Goal: Task Accomplishment & Management: Manage account settings

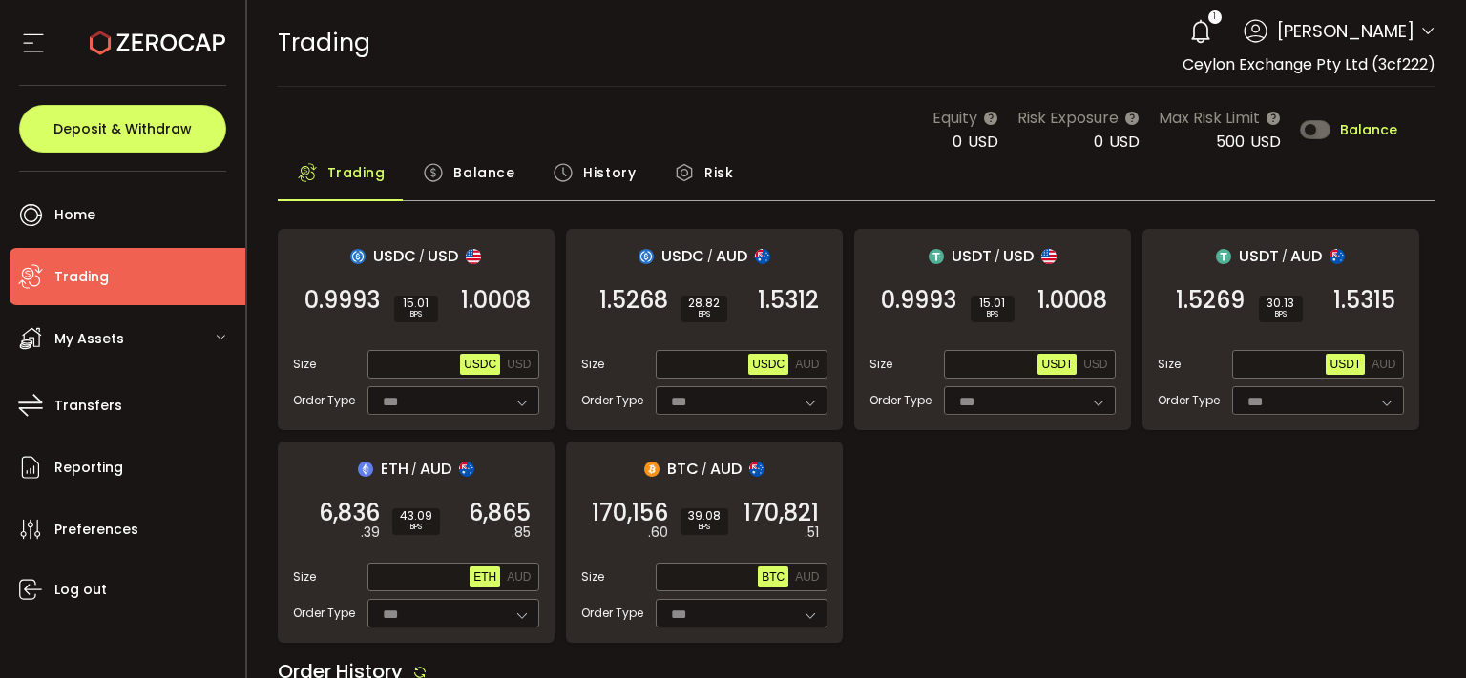
click at [1344, 129] on span "Balance" at bounding box center [1368, 129] width 57 height 13
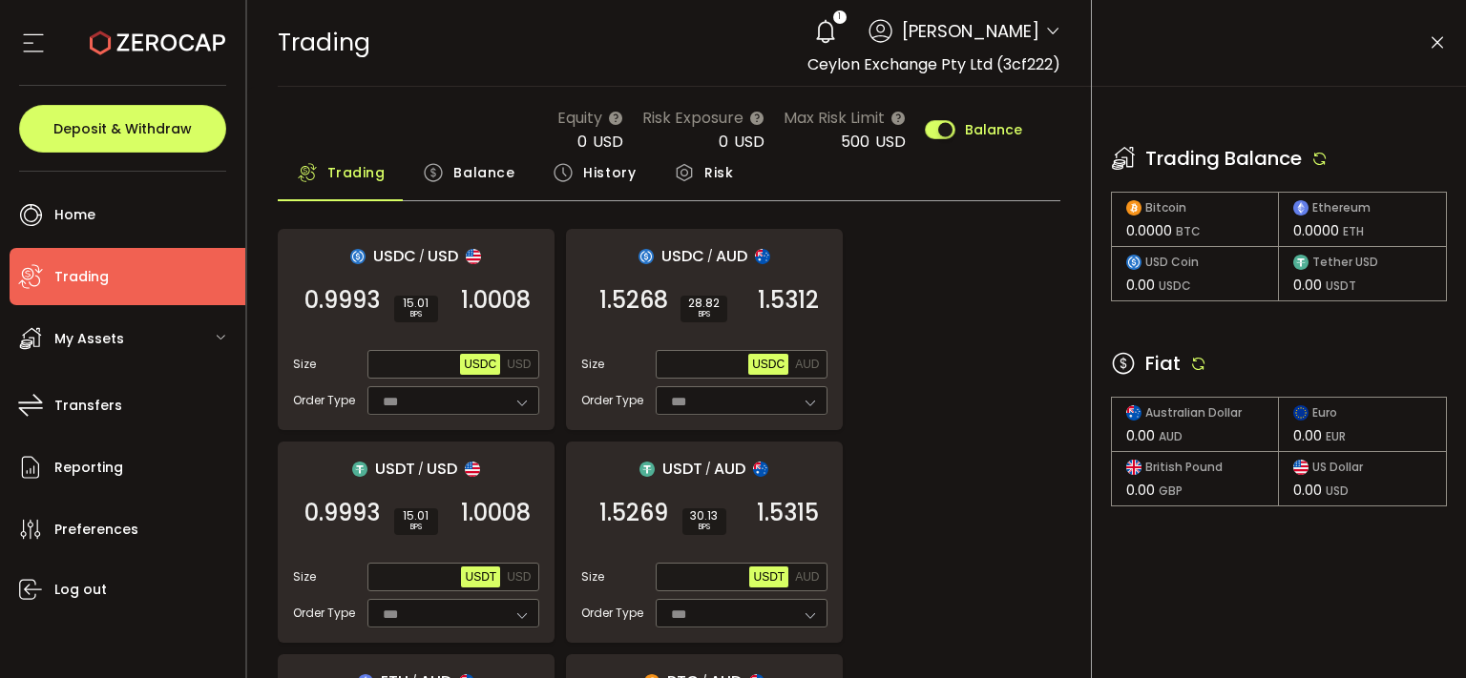
click at [1200, 365] on icon at bounding box center [1198, 363] width 17 height 17
click at [1325, 159] on icon at bounding box center [1319, 158] width 17 height 17
click at [1201, 363] on icon at bounding box center [1198, 363] width 17 height 17
click at [804, 36] on div "1" at bounding box center [825, 31] width 42 height 42
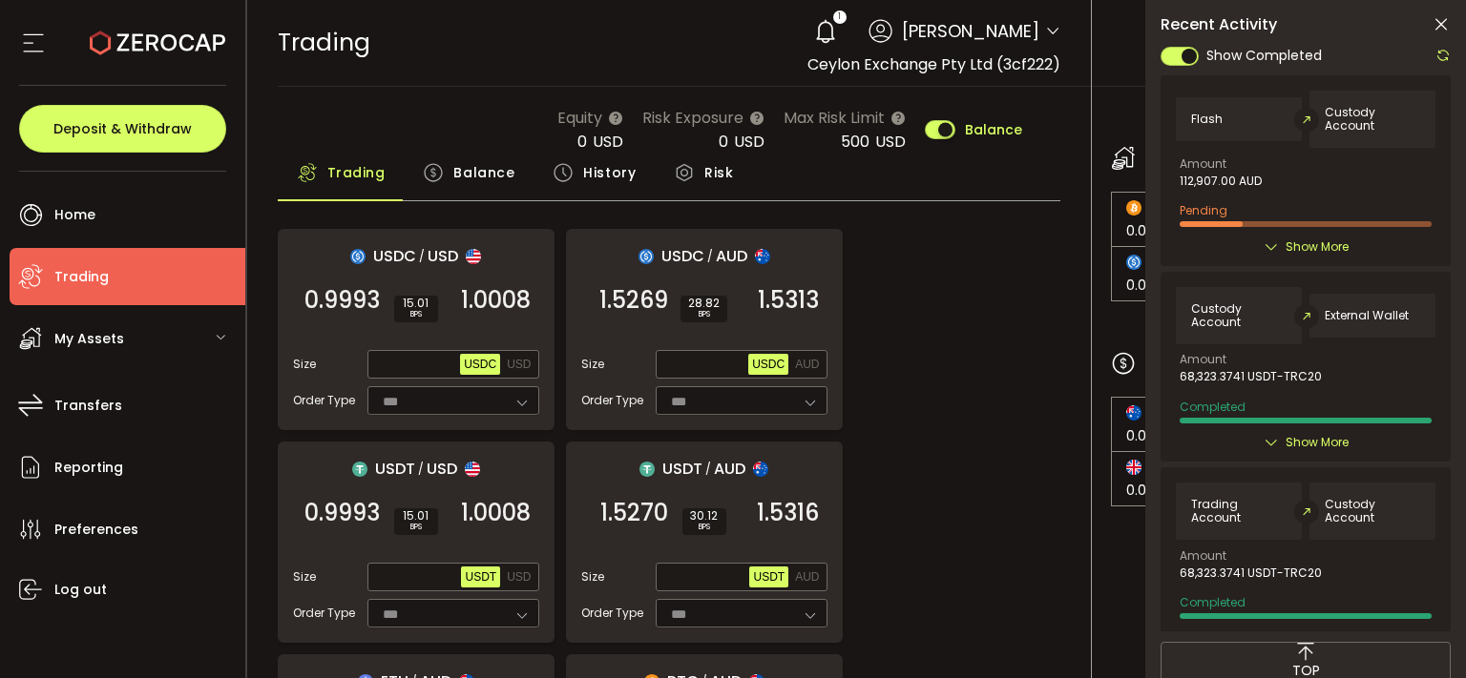
click at [1445, 18] on icon at bounding box center [1440, 24] width 19 height 19
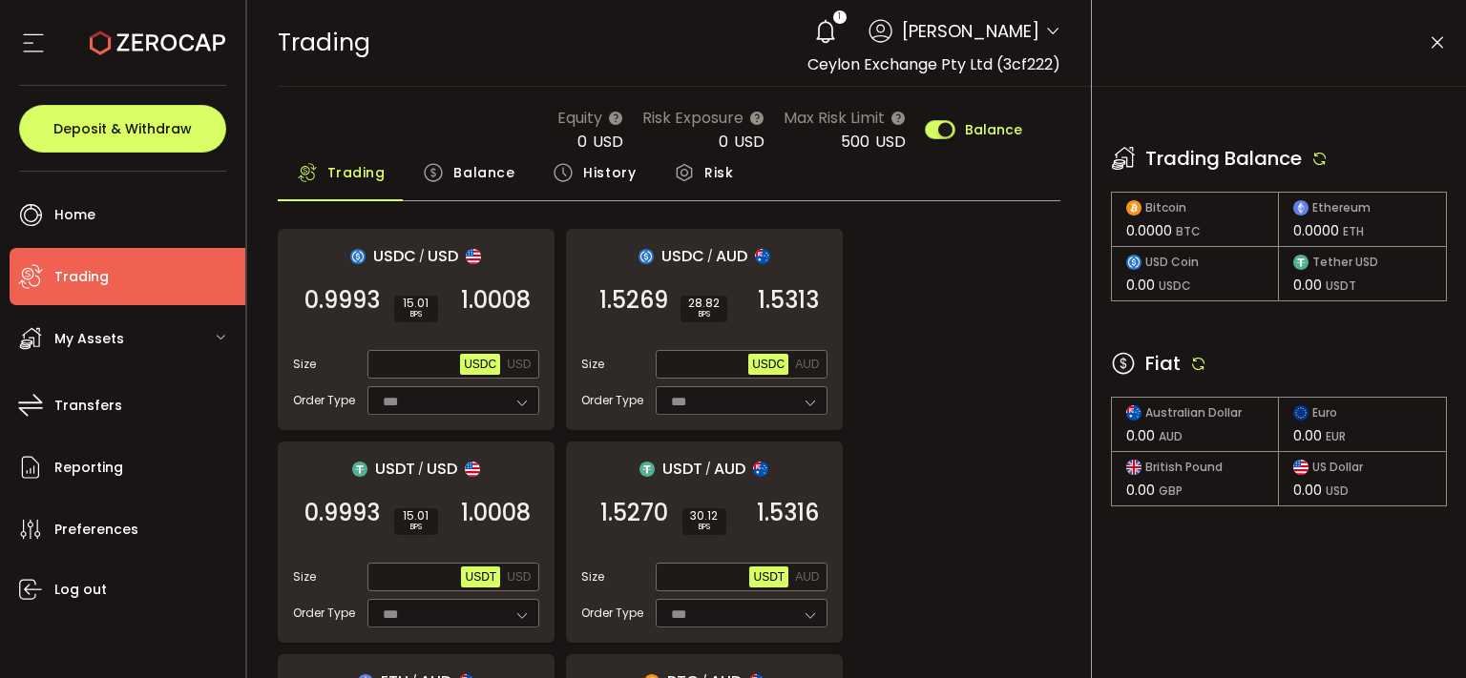
click at [1317, 155] on icon at bounding box center [1319, 158] width 17 height 17
click at [1193, 361] on icon at bounding box center [1198, 363] width 17 height 17
click at [1197, 360] on icon at bounding box center [1198, 363] width 17 height 17
click at [1441, 43] on icon at bounding box center [1437, 42] width 19 height 19
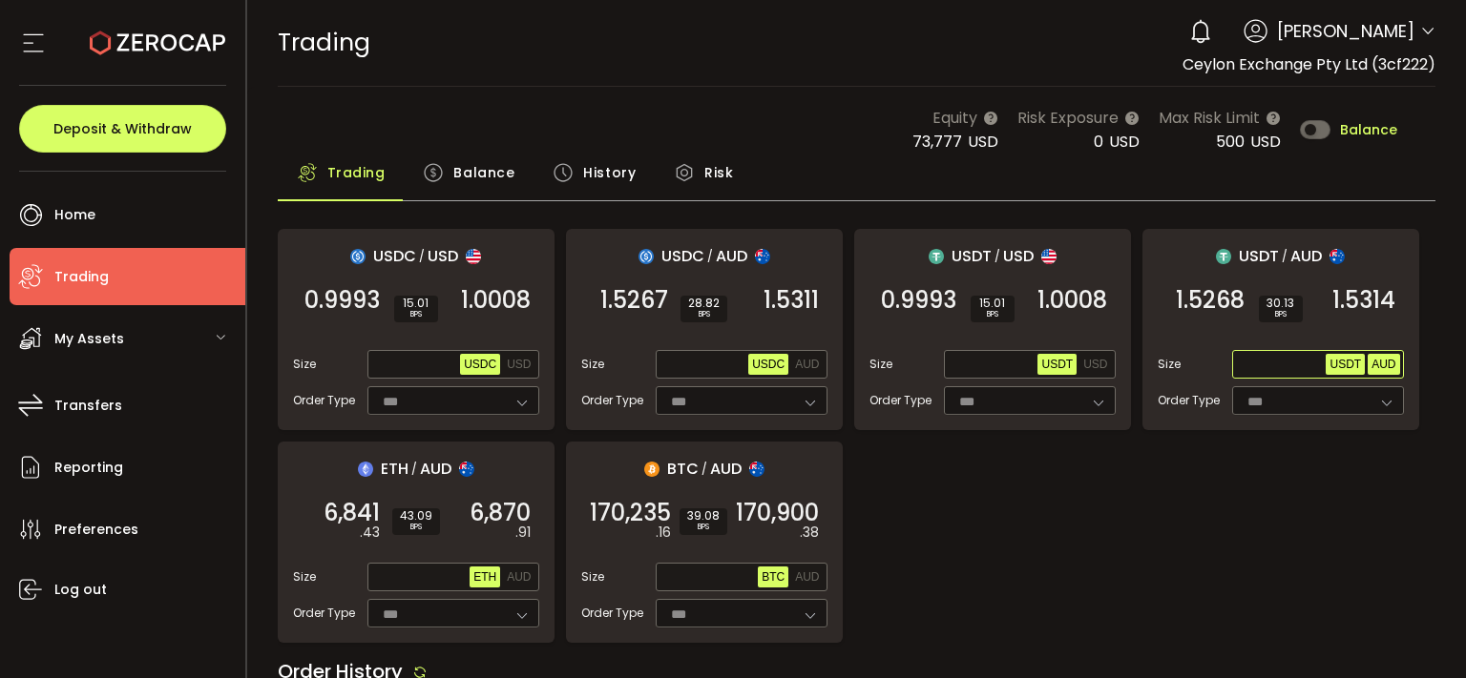
click at [1386, 363] on span "AUD" at bounding box center [1383, 364] width 24 height 13
click at [1303, 362] on span "Max" at bounding box center [1308, 364] width 33 height 17
type input "********"
click at [1361, 295] on span "1.5314" at bounding box center [1363, 300] width 63 height 19
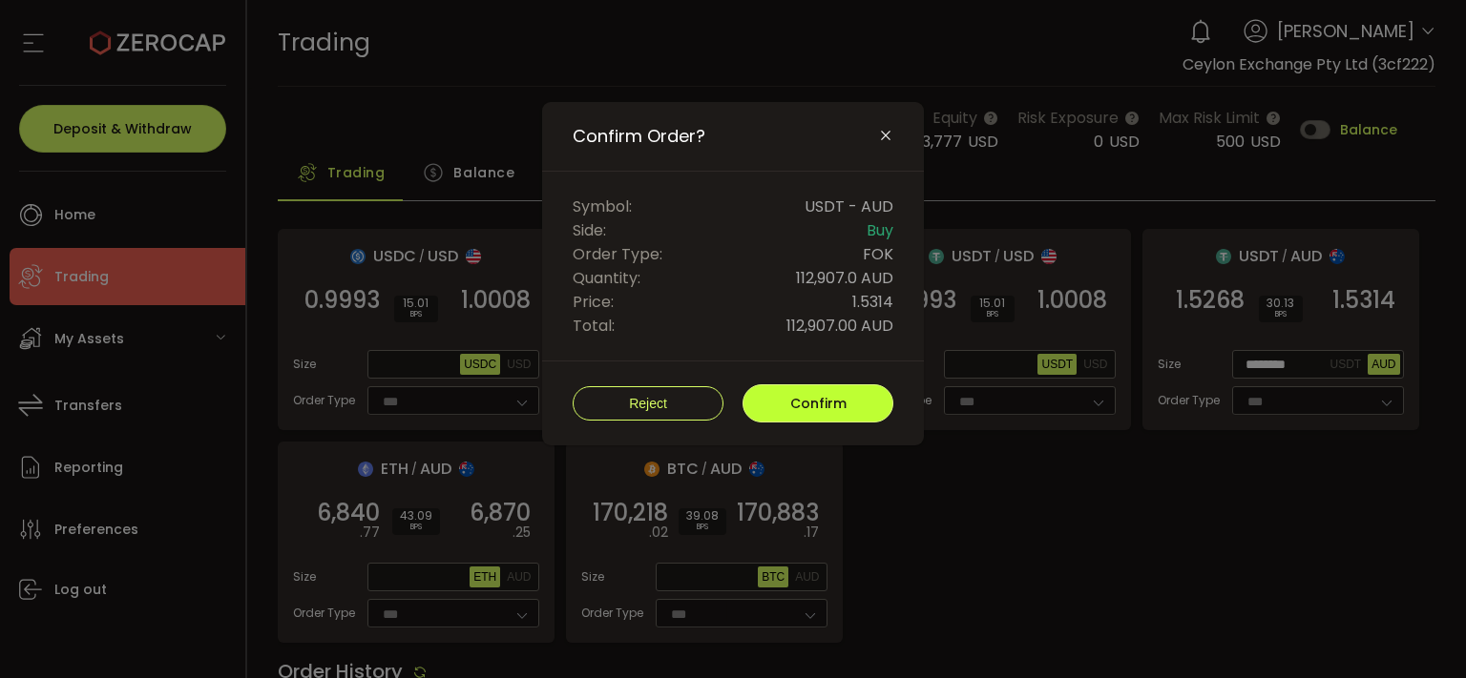
click at [849, 399] on button "Confirm" at bounding box center [817, 404] width 151 height 38
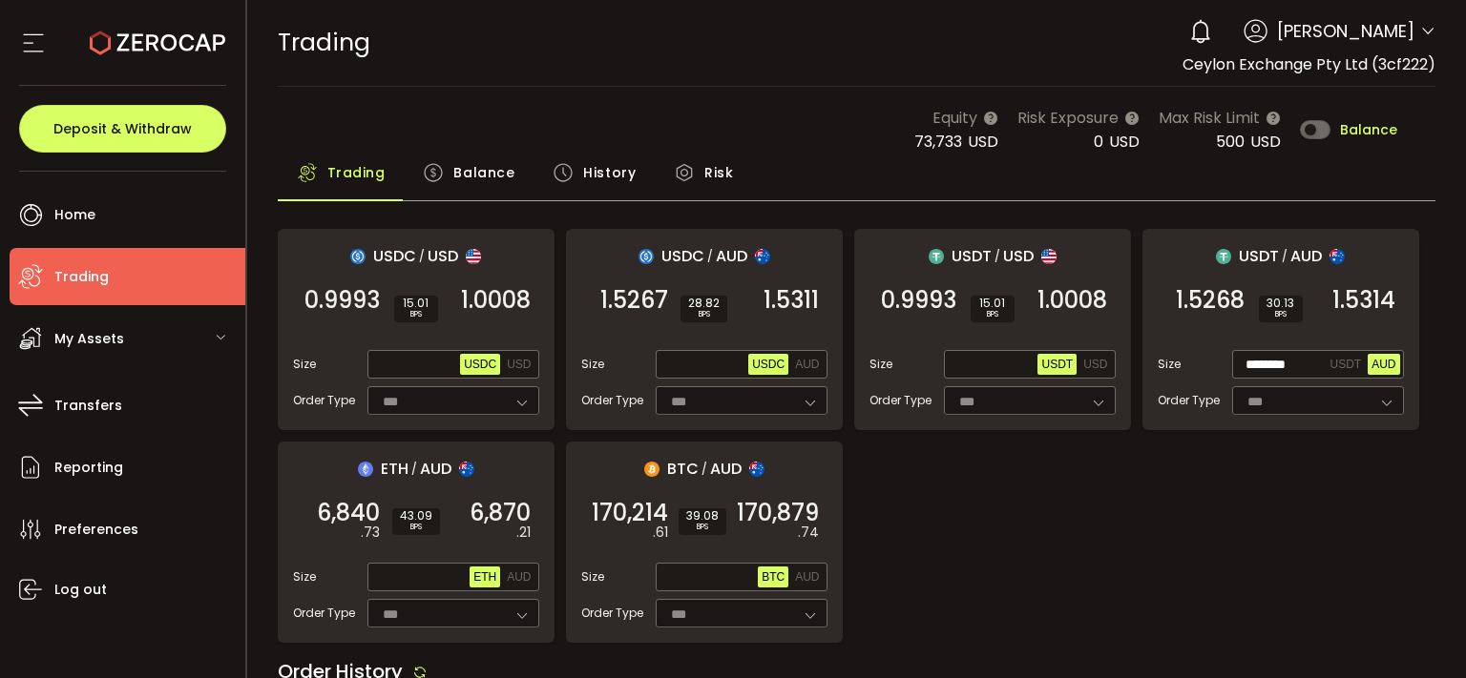
click at [1340, 128] on span "Balance" at bounding box center [1368, 129] width 57 height 13
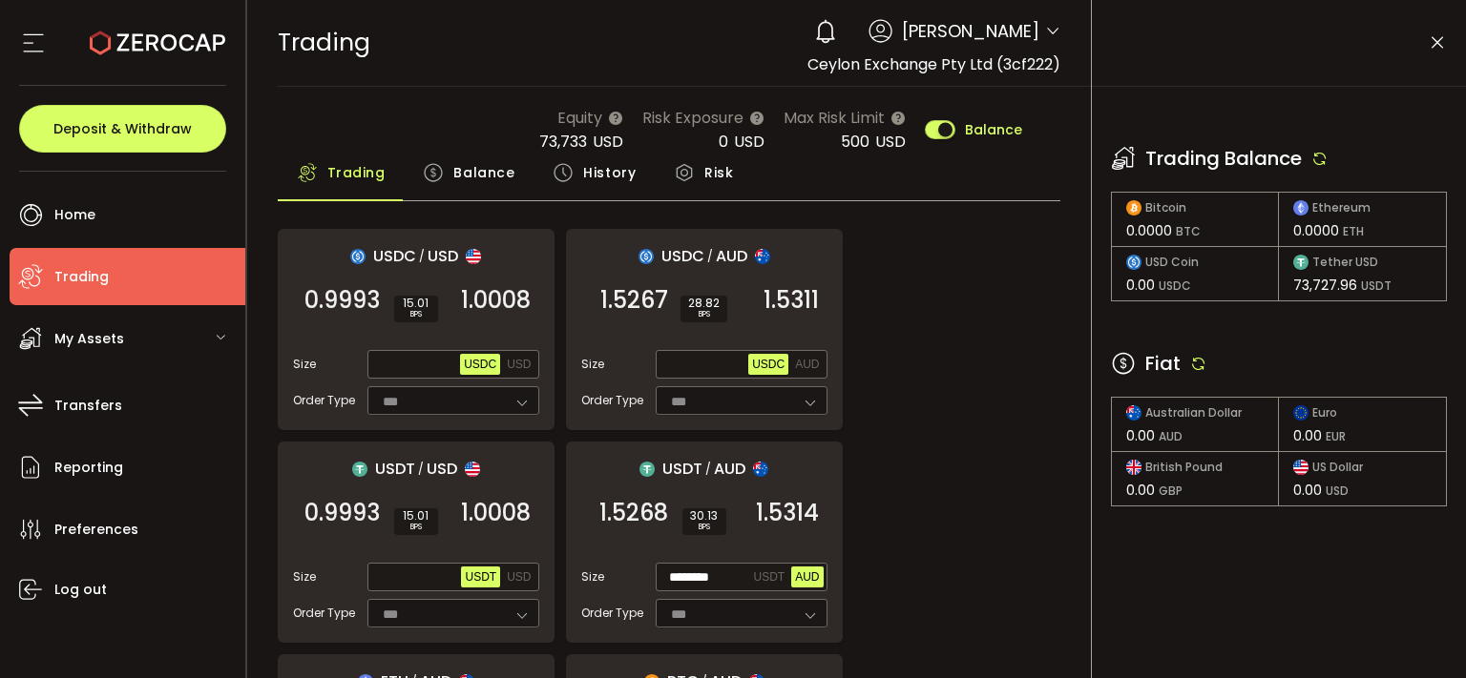
click at [439, 180] on icon at bounding box center [433, 172] width 21 height 21
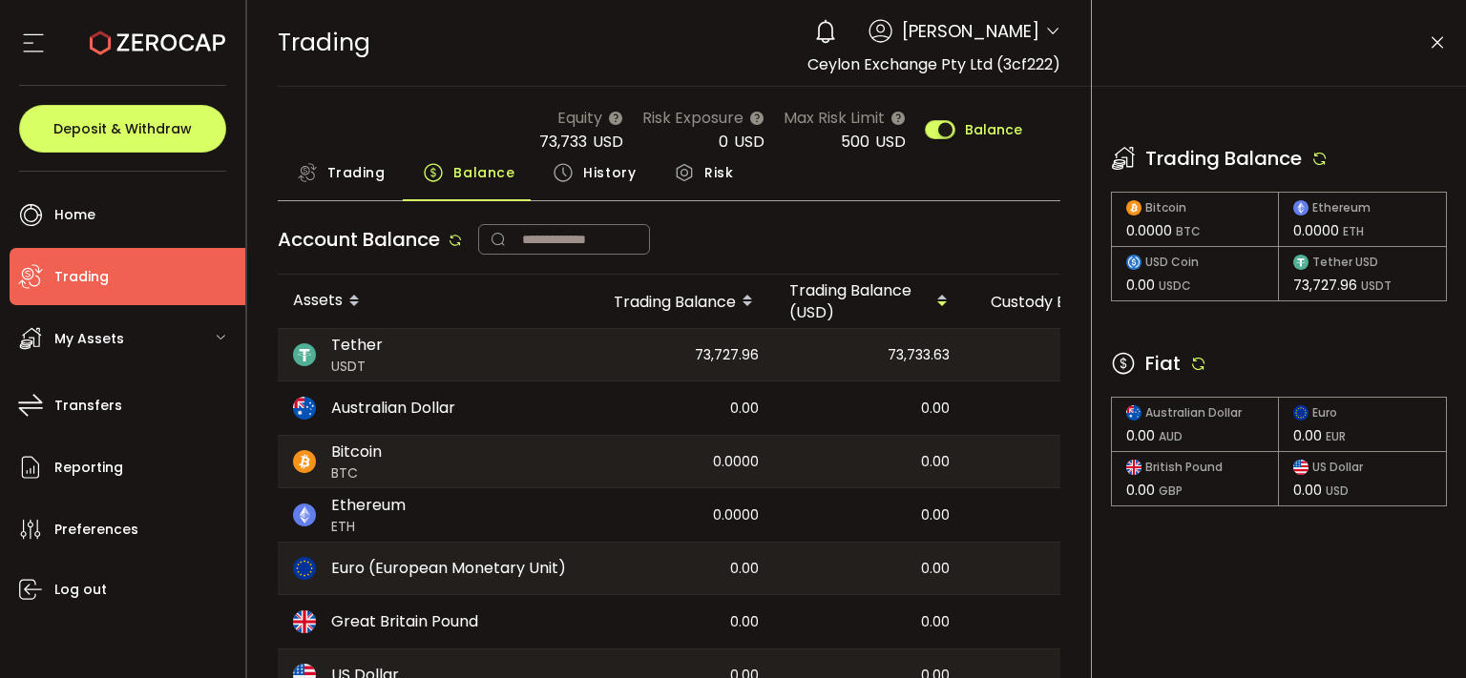
click at [1437, 40] on icon at bounding box center [1437, 42] width 19 height 19
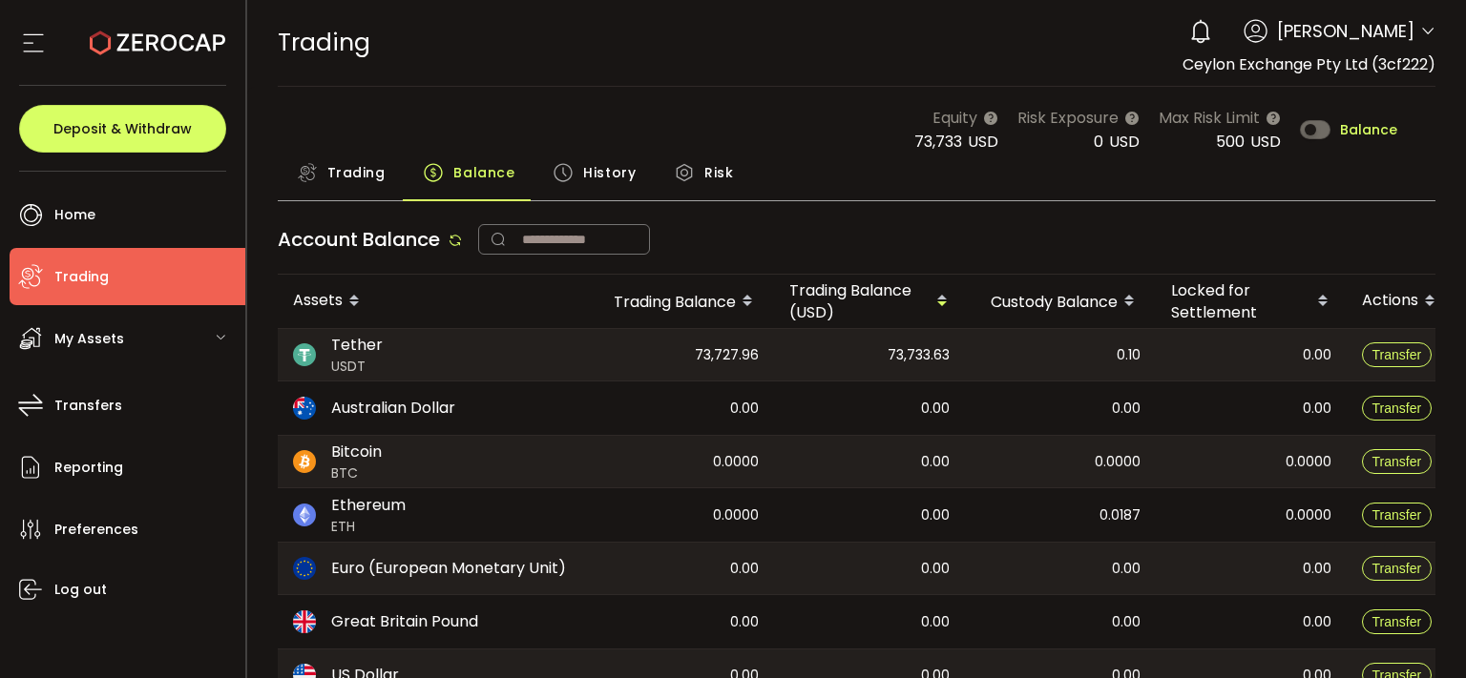
scroll to position [0, 126]
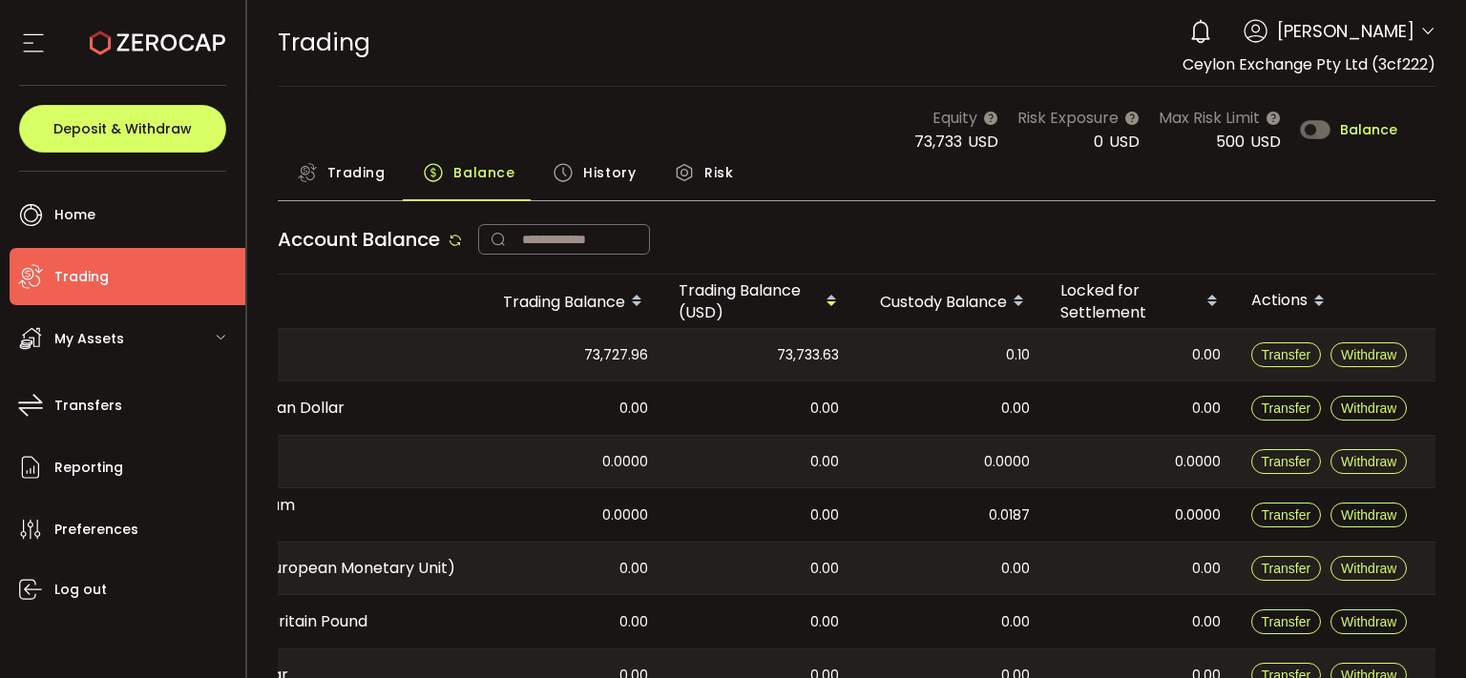
drag, startPoint x: 982, startPoint y: 356, endPoint x: 1465, endPoint y: 356, distance: 482.9
click at [1045, 356] on div "0.10" at bounding box center [949, 355] width 191 height 52
click at [1379, 355] on button "Withdraw" at bounding box center [1368, 355] width 76 height 25
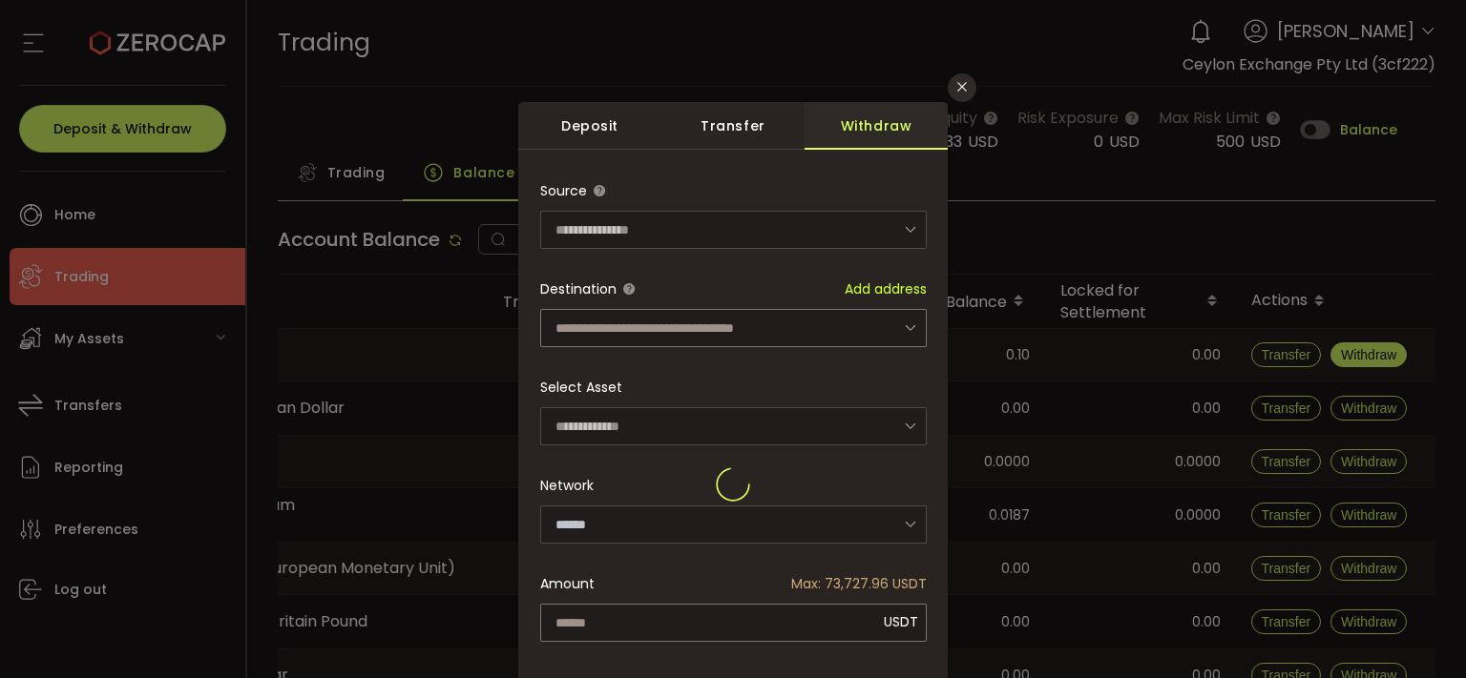
type input "****"
click at [647, 333] on div "**********" at bounding box center [733, 485] width 386 height 627
click at [647, 333] on input "dialog" at bounding box center [733, 328] width 386 height 38
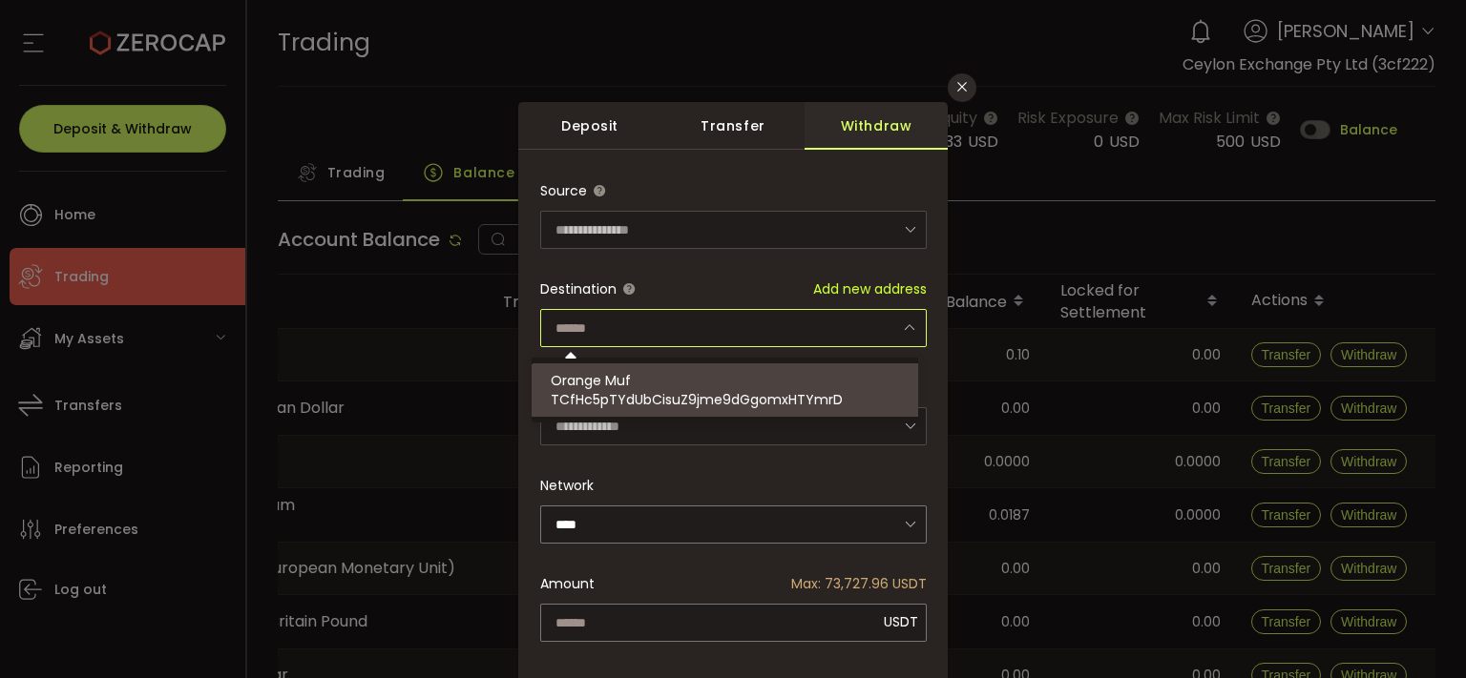
click at [659, 405] on span "TCfHc5pTYdUbCisuZ9jme9dGgomxHTYmrD" at bounding box center [697, 399] width 292 height 19
type input "**********"
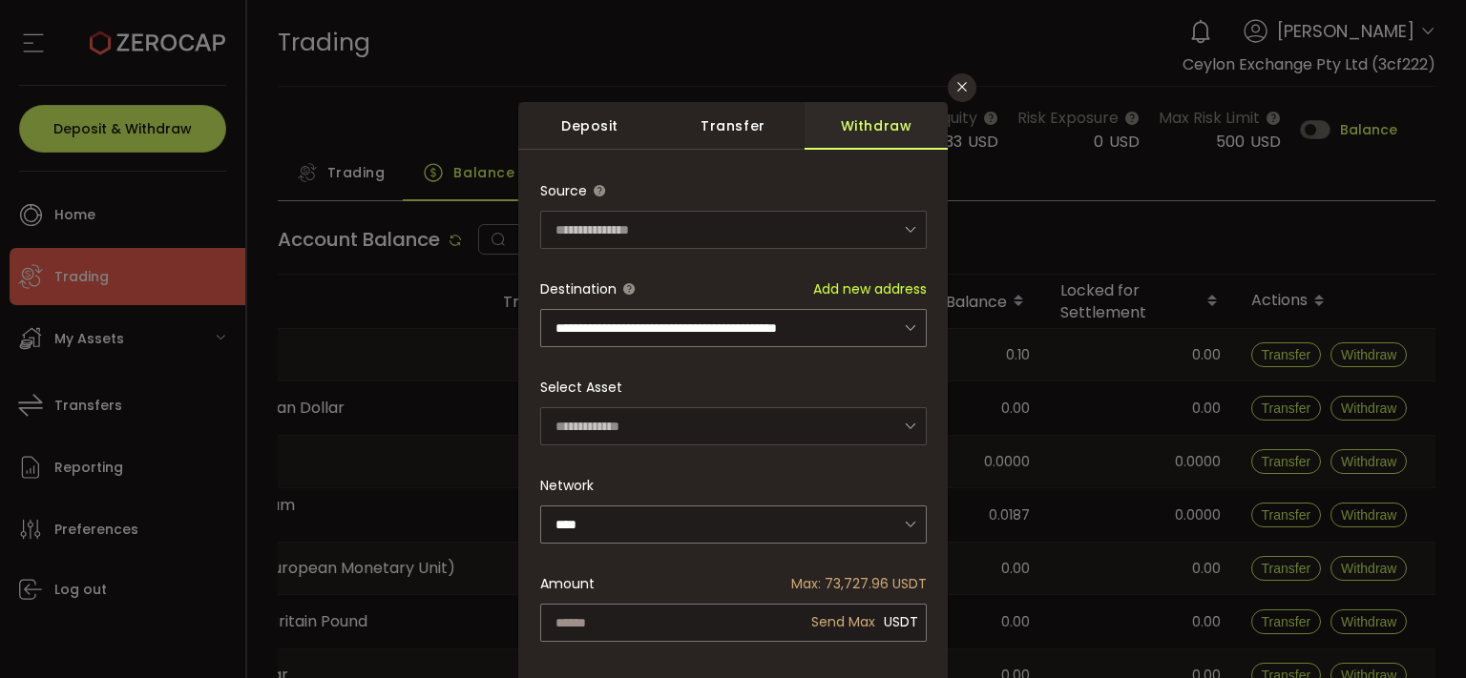
click at [818, 620] on div "**********" at bounding box center [733, 485] width 386 height 627
type input "*********"
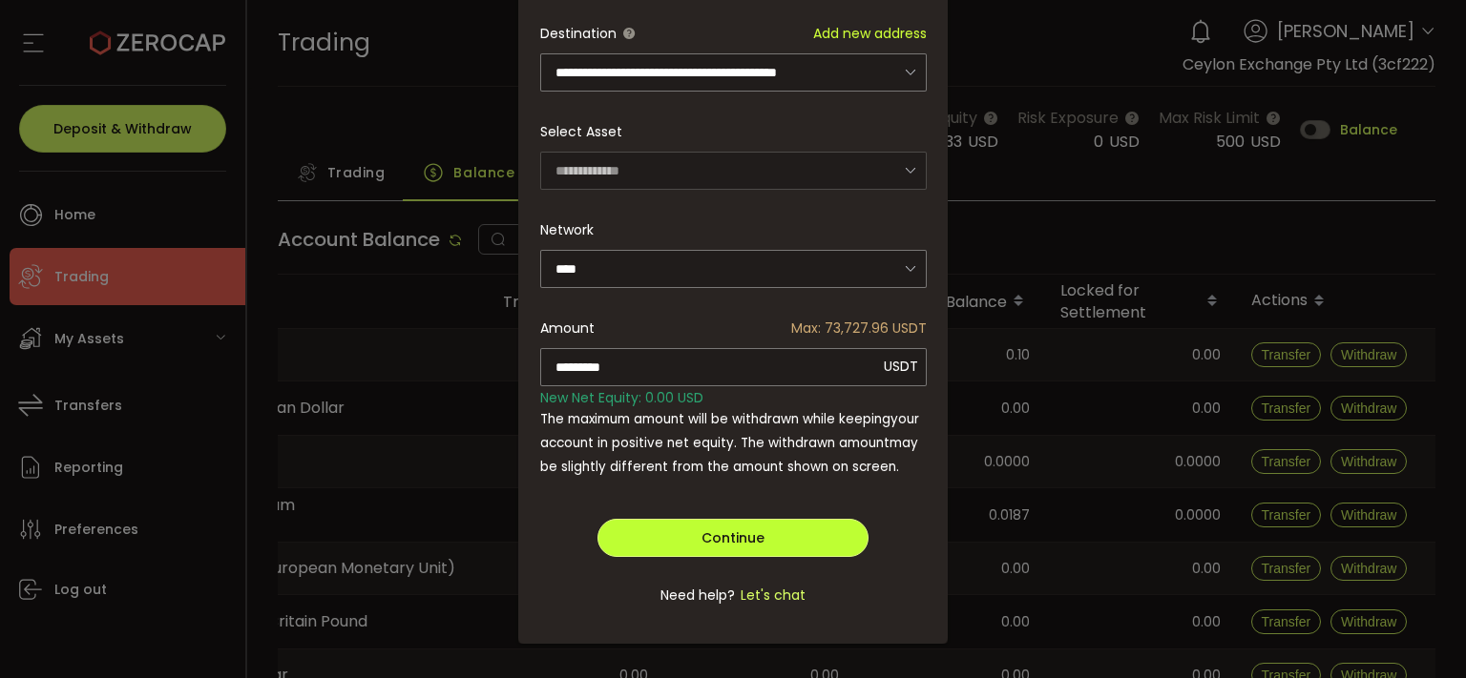
click at [739, 524] on button "Continue" at bounding box center [732, 538] width 271 height 38
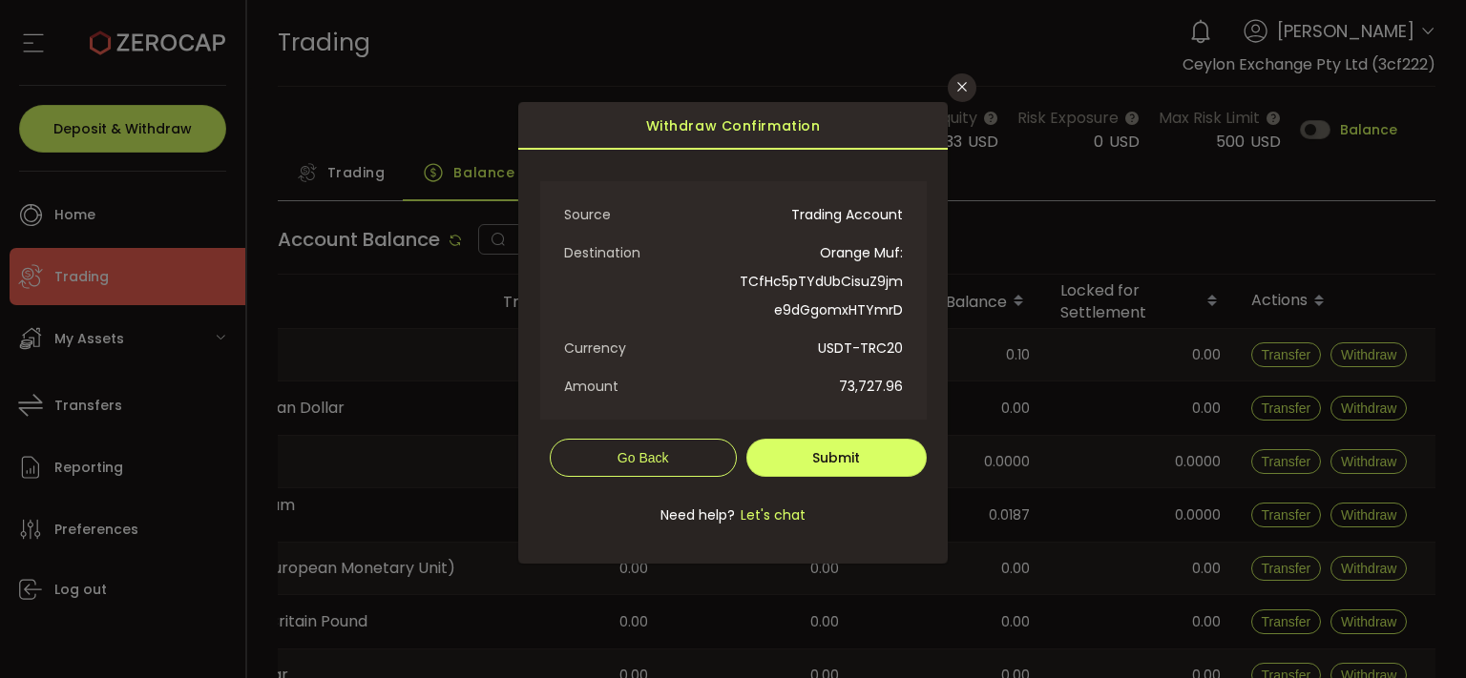
scroll to position [0, 0]
click at [845, 452] on span "Submit" at bounding box center [836, 458] width 48 height 19
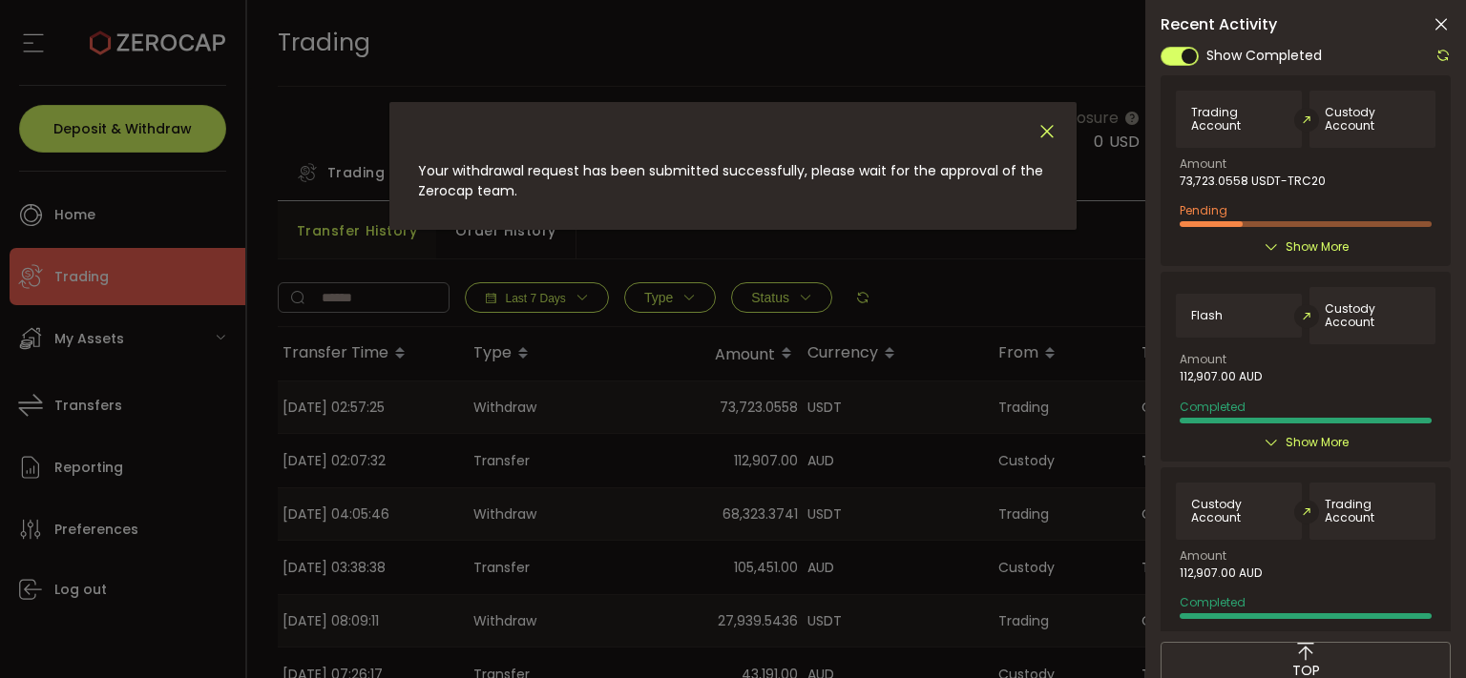
click at [1044, 132] on icon "Close" at bounding box center [1046, 131] width 21 height 21
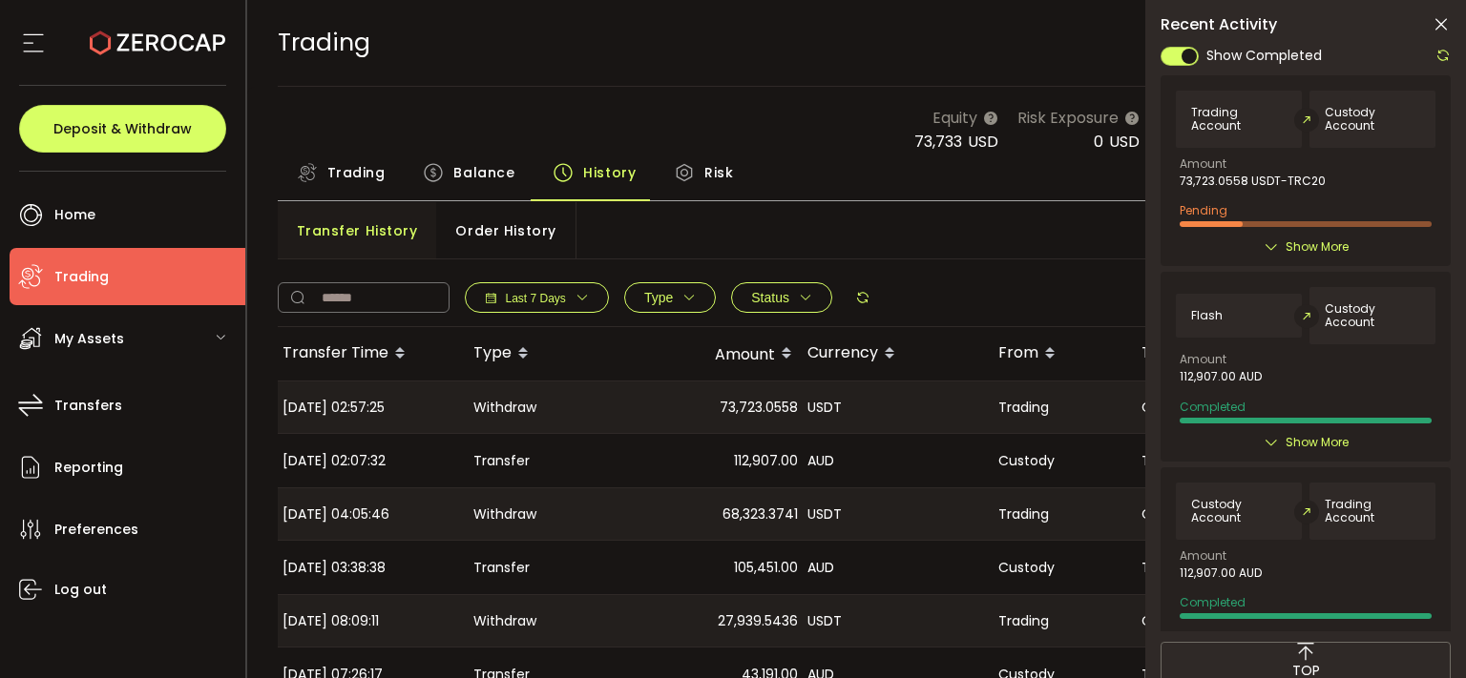
click at [1434, 25] on icon at bounding box center [1440, 24] width 19 height 19
